Goal: Find specific fact: Find contact information

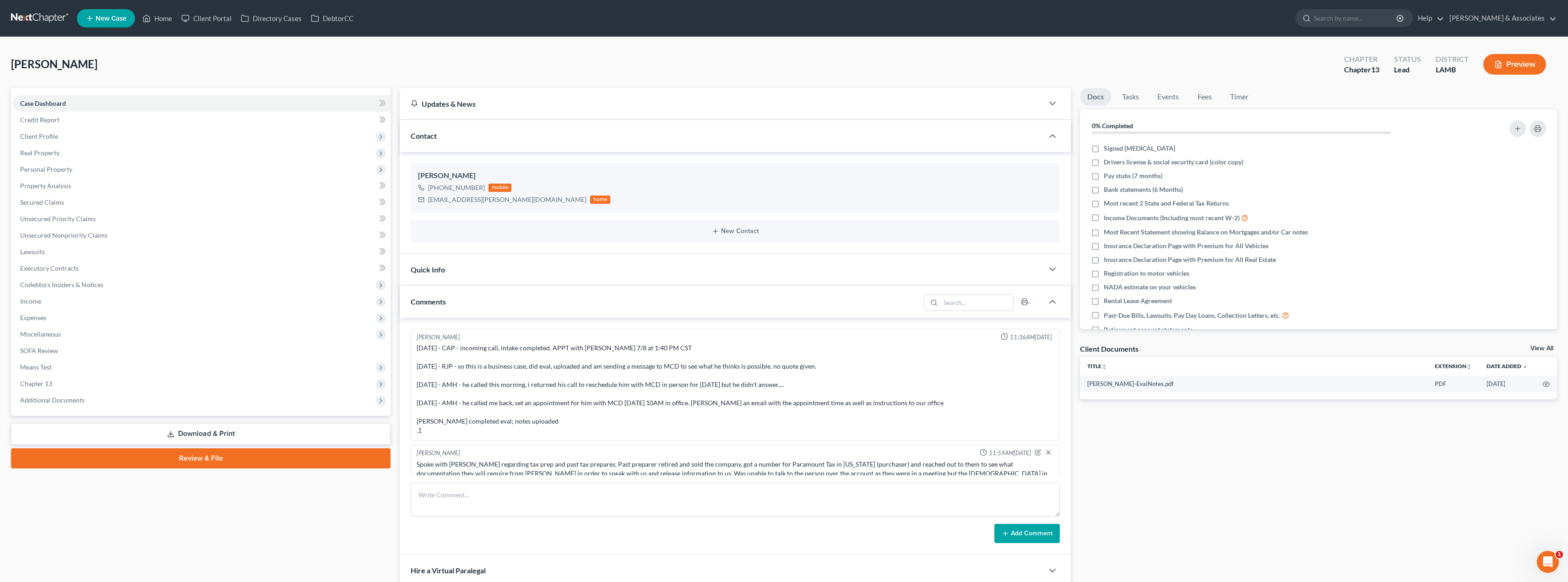
scroll to position [326, 0]
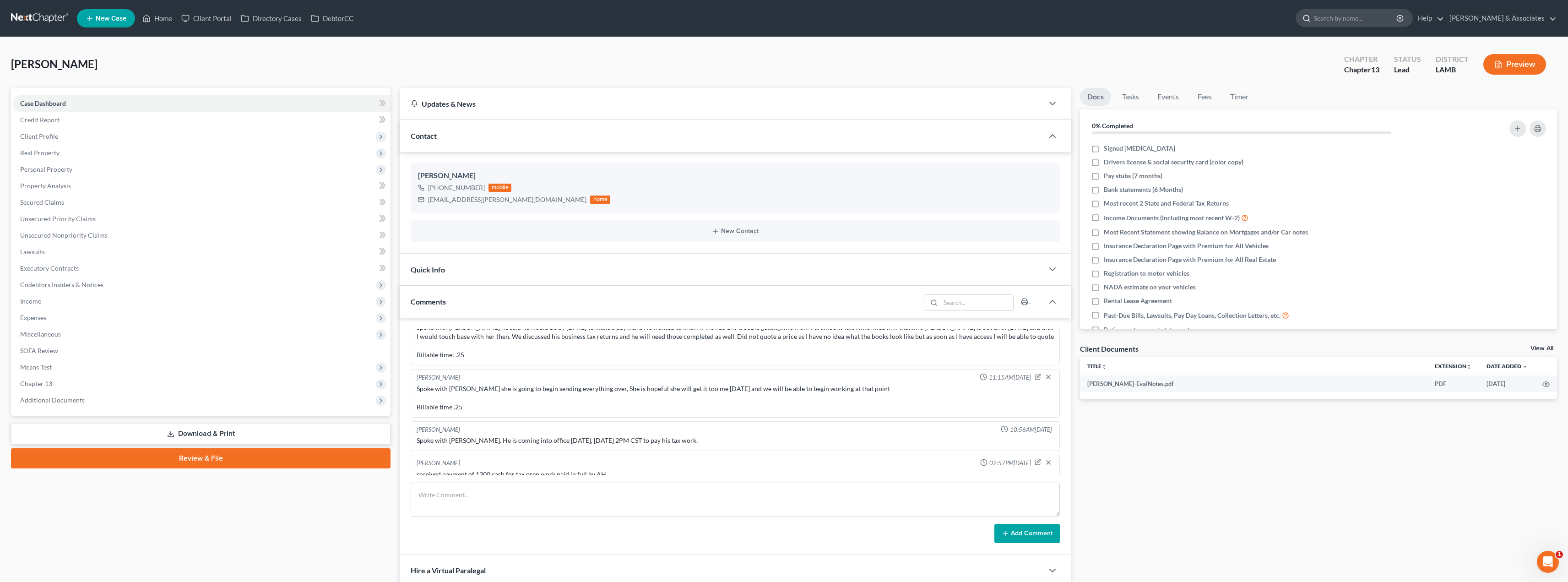
click at [1387, 21] on input "search" at bounding box center [1356, 18] width 84 height 17
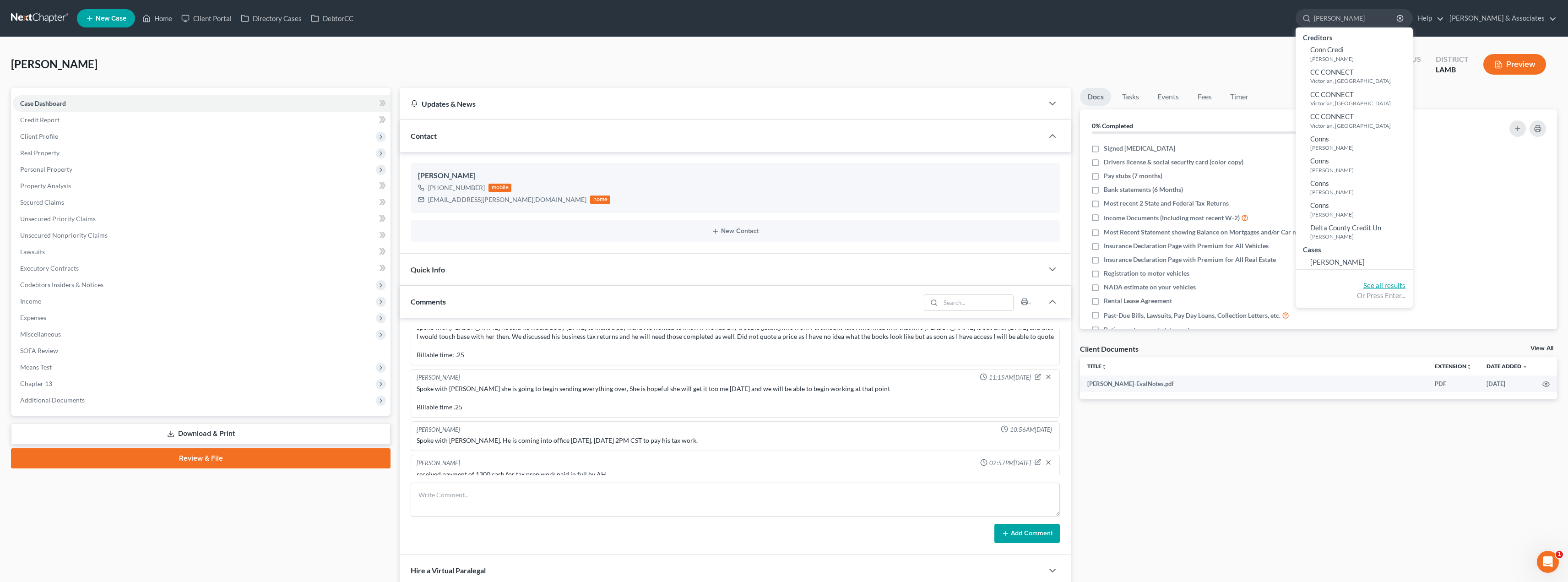
type input "[PERSON_NAME]"
click at [1406, 287] on link "See all results" at bounding box center [1384, 285] width 42 height 8
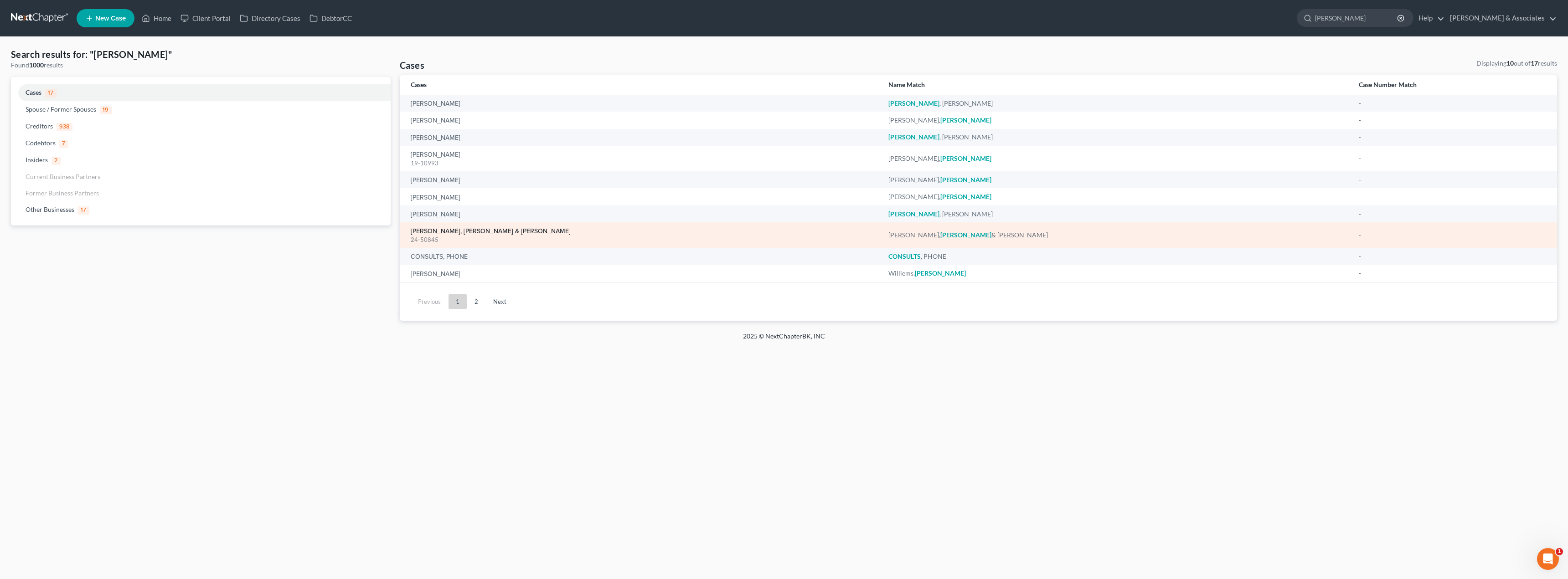
drag, startPoint x: 1410, startPoint y: 286, endPoint x: 480, endPoint y: 228, distance: 931.8
click at [480, 228] on link "[PERSON_NAME], [PERSON_NAME] & [PERSON_NAME]" at bounding box center [490, 231] width 160 height 6
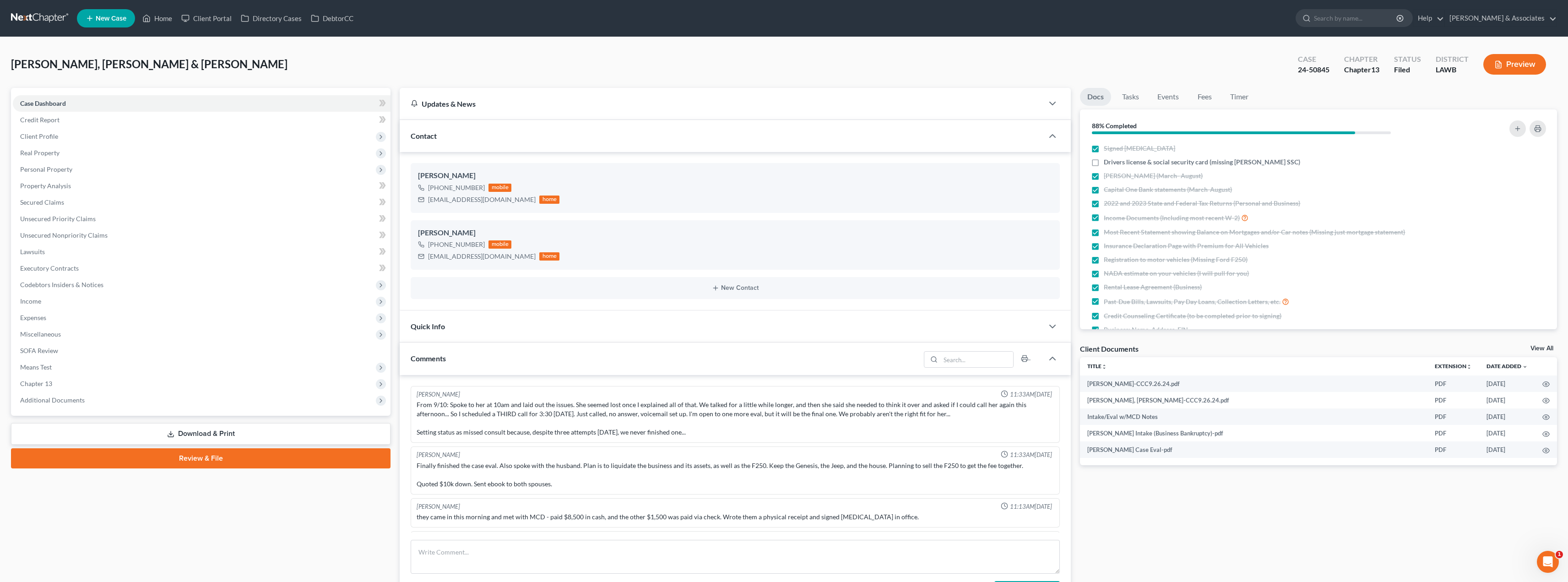
scroll to position [3313, 0]
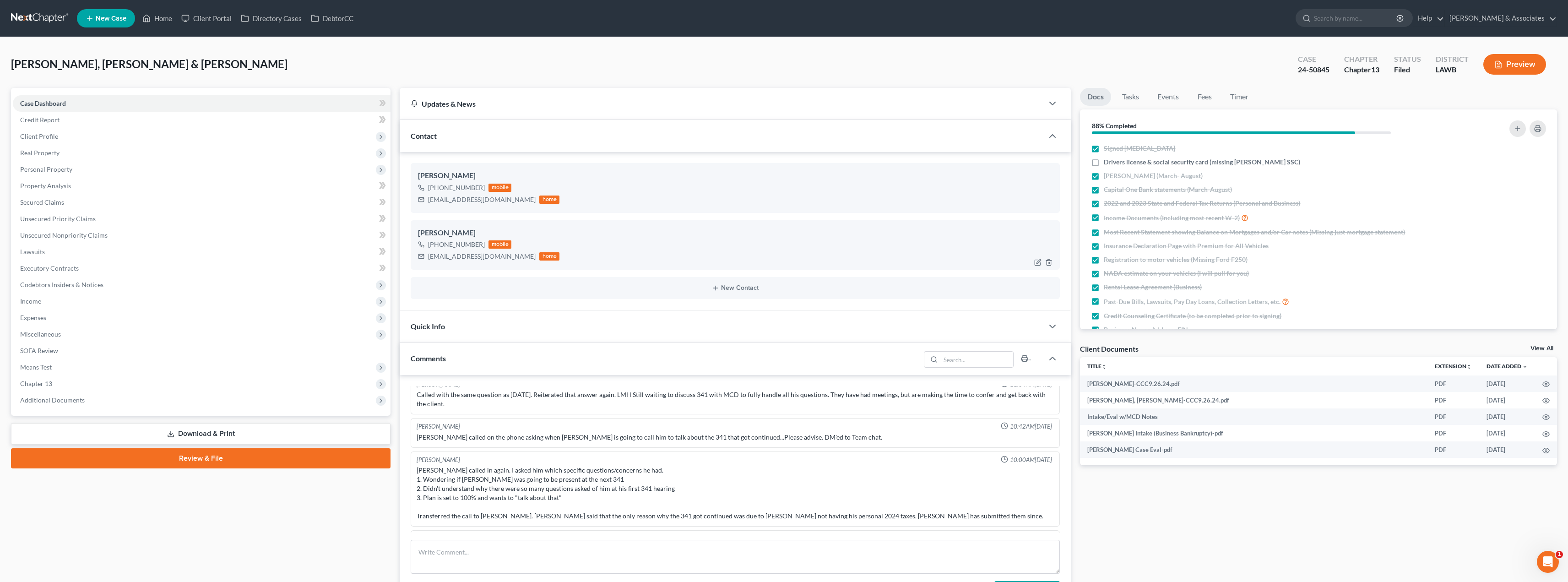
drag, startPoint x: 522, startPoint y: 256, endPoint x: 437, endPoint y: 259, distance: 85.1
click at [430, 260] on div "[EMAIL_ADDRESS][DOMAIN_NAME] home" at bounding box center [489, 257] width 142 height 12
drag, startPoint x: 447, startPoint y: 255, endPoint x: 430, endPoint y: 255, distance: 17.0
click at [430, 255] on div "[EMAIL_ADDRESS][DOMAIN_NAME]" at bounding box center [481, 257] width 108 height 9
drag, startPoint x: 427, startPoint y: 256, endPoint x: 527, endPoint y: 254, distance: 100.0
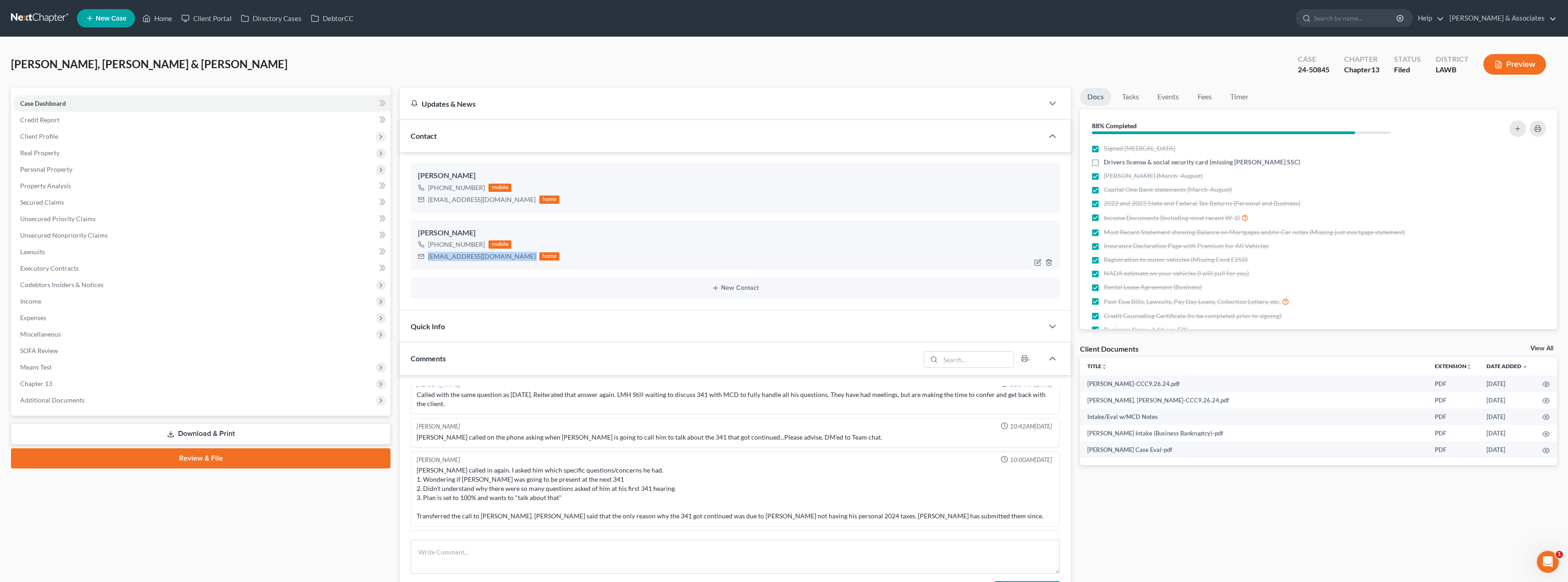
click at [527, 254] on div "[EMAIL_ADDRESS][DOMAIN_NAME] home" at bounding box center [489, 257] width 142 height 12
copy div "[EMAIL_ADDRESS][DOMAIN_NAME]"
